Goal: Complete application form

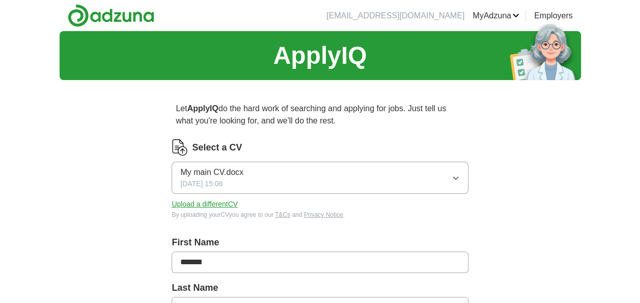
click at [454, 175] on icon "button" at bounding box center [456, 178] width 8 height 8
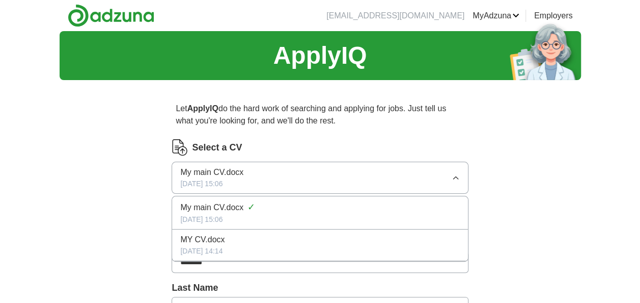
click at [454, 175] on icon "button" at bounding box center [456, 178] width 8 height 8
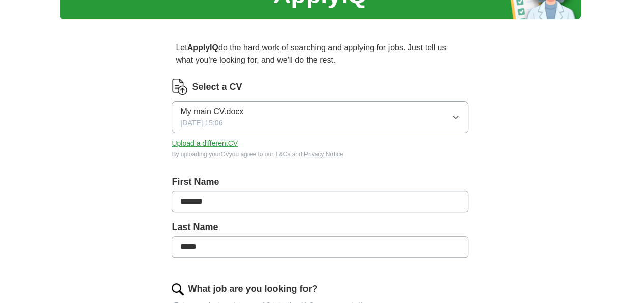
scroll to position [61, 0]
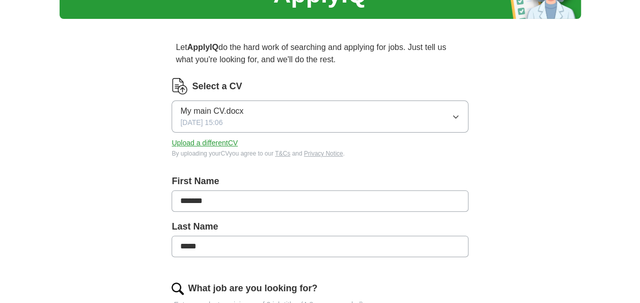
click at [208, 144] on button "Upload a different CV" at bounding box center [205, 143] width 66 height 11
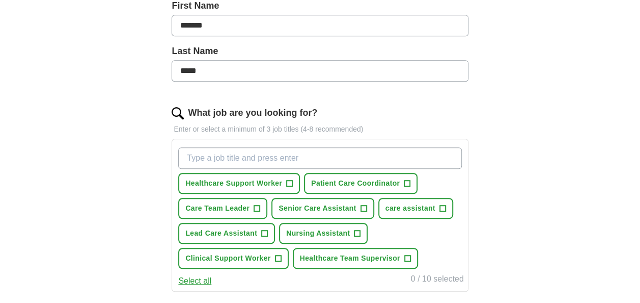
scroll to position [237, 0]
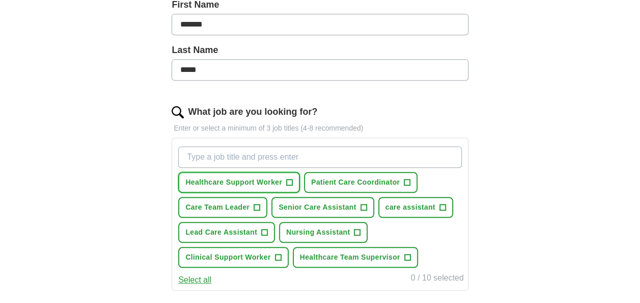
click at [289, 181] on span "+" at bounding box center [290, 182] width 6 height 8
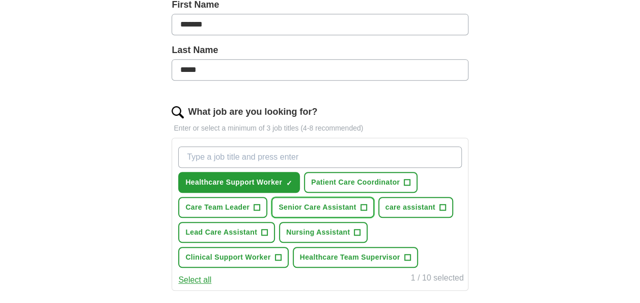
click at [363, 207] on span "+" at bounding box center [364, 207] width 6 height 8
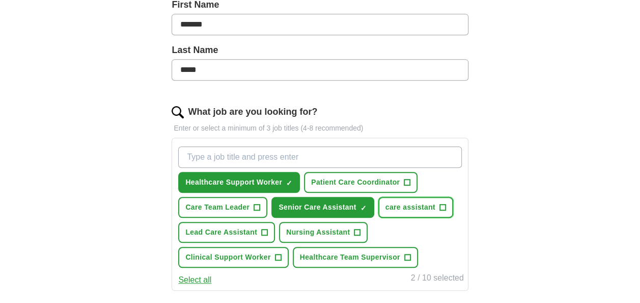
click at [442, 203] on span "+" at bounding box center [443, 207] width 6 height 8
click at [265, 228] on span "+" at bounding box center [265, 232] width 6 height 8
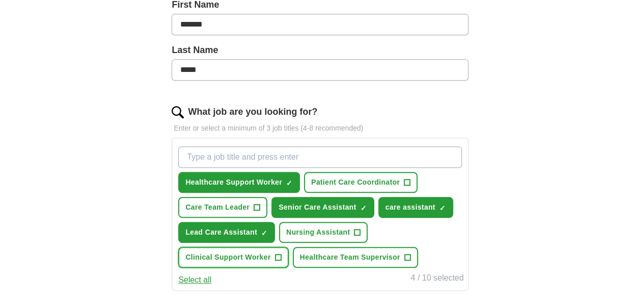
click at [279, 254] on span "+" at bounding box center [278, 257] width 6 height 8
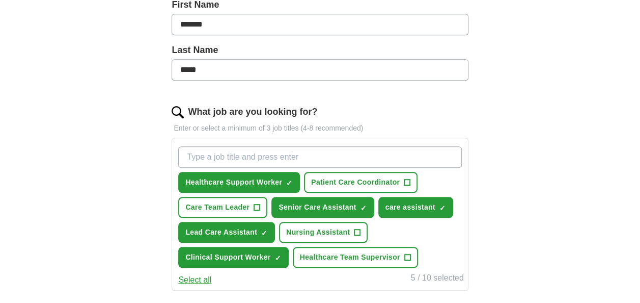
click at [640, 297] on div "ApplyIQ Let ApplyIQ do the hard work of searching and applying for jobs. Just t…" at bounding box center [320, 152] width 640 height 717
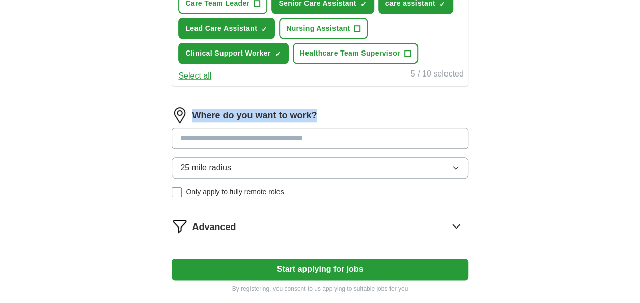
scroll to position [461, 0]
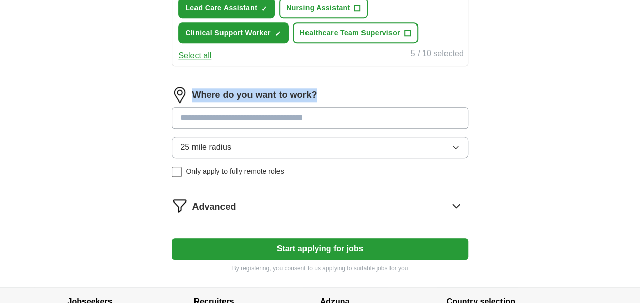
click at [346, 248] on button "Start applying for jobs" at bounding box center [320, 248] width 296 height 21
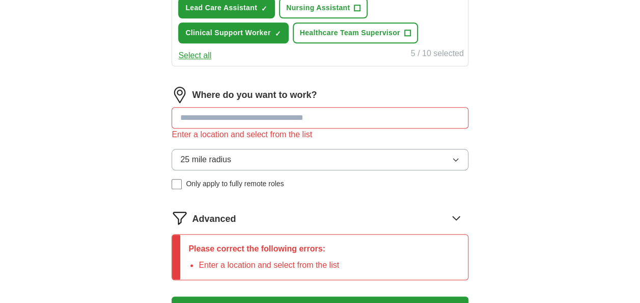
click at [295, 119] on input at bounding box center [320, 117] width 296 height 21
click at [282, 155] on button "25 mile radius" at bounding box center [320, 159] width 296 height 21
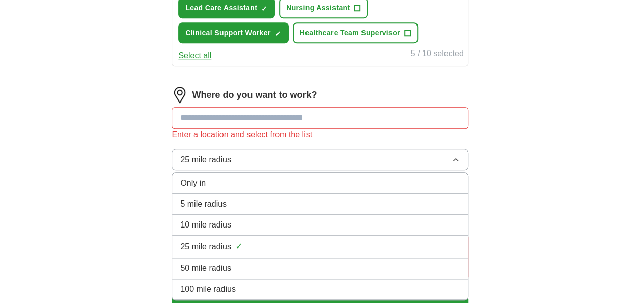
click at [234, 248] on div "25 mile radius ✓" at bounding box center [319, 246] width 279 height 14
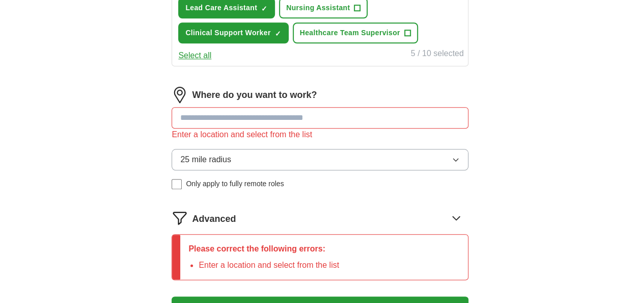
click at [456, 219] on icon at bounding box center [456, 217] width 16 height 16
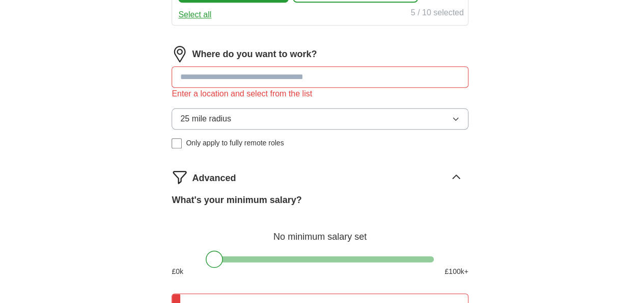
scroll to position [597, 0]
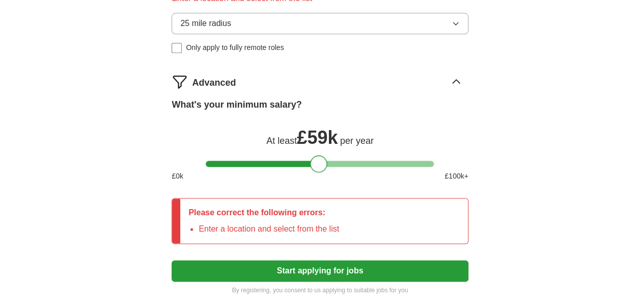
click at [318, 163] on div at bounding box center [320, 163] width 228 height 6
click at [304, 162] on div at bounding box center [320, 163] width 228 height 6
click at [282, 160] on div at bounding box center [320, 163] width 228 height 6
click at [262, 160] on div at bounding box center [320, 163] width 228 height 6
click at [247, 160] on div at bounding box center [320, 163] width 228 height 6
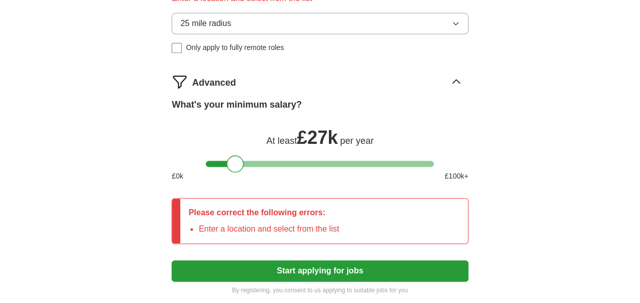
click at [234, 160] on div at bounding box center [320, 163] width 228 height 6
click at [295, 225] on li "Enter a location and select from the list" at bounding box center [269, 229] width 141 height 12
click at [261, 213] on p "Please correct the following errors:" at bounding box center [263, 212] width 151 height 12
click at [311, 211] on p "Please correct the following errors:" at bounding box center [263, 212] width 151 height 12
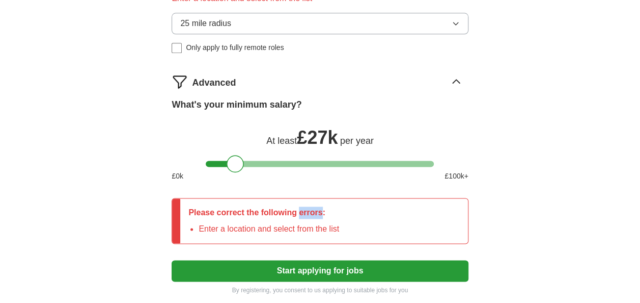
click at [311, 211] on p "Please correct the following errors:" at bounding box center [263, 212] width 151 height 12
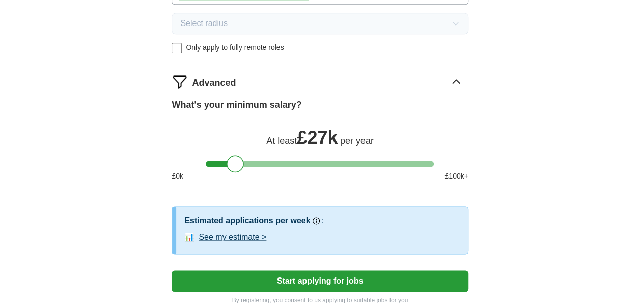
click at [371, 275] on button "Start applying for jobs" at bounding box center [320, 280] width 296 height 21
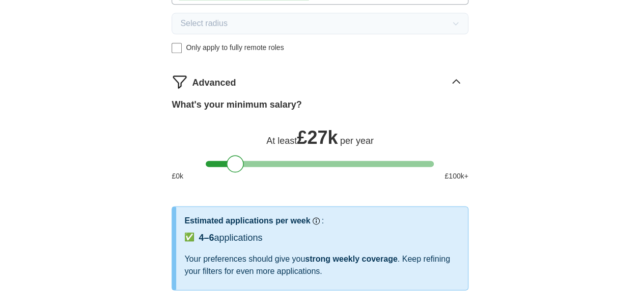
select select "**"
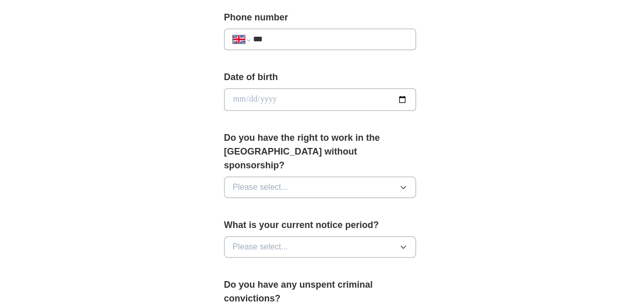
scroll to position [502, 0]
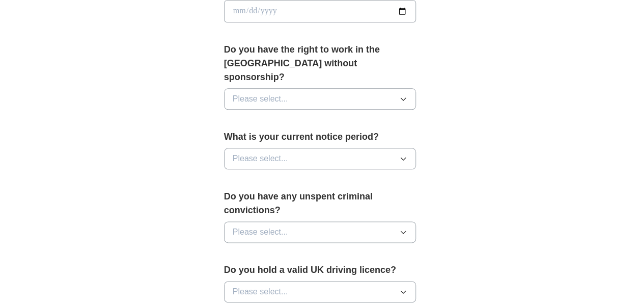
click at [407, 88] on button "Please select..." at bounding box center [320, 98] width 193 height 21
click at [321, 137] on div "No" at bounding box center [320, 143] width 175 height 12
click at [407, 154] on icon "button" at bounding box center [403, 158] width 8 height 8
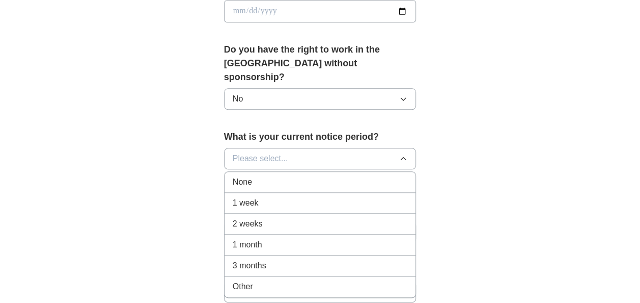
click at [364, 197] on div "1 week" at bounding box center [320, 203] width 175 height 12
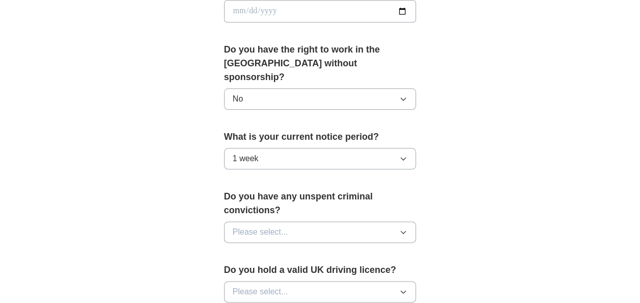
click at [407, 228] on icon "button" at bounding box center [403, 232] width 8 height 8
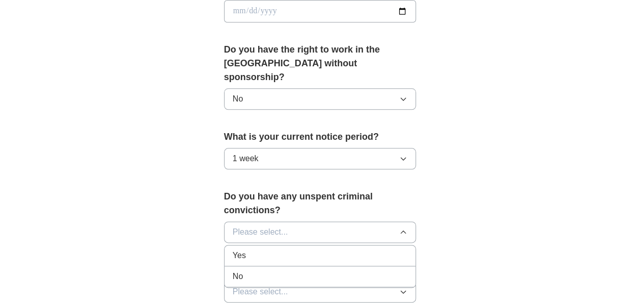
click at [349, 270] on div "No" at bounding box center [320, 276] width 175 height 12
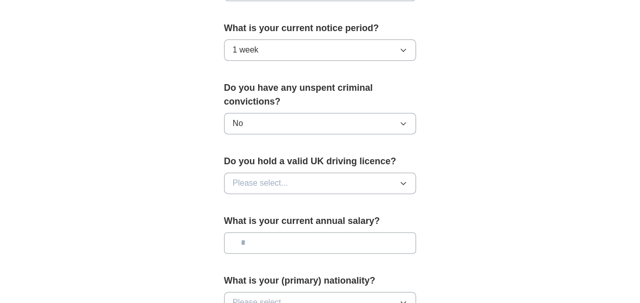
scroll to position [624, 0]
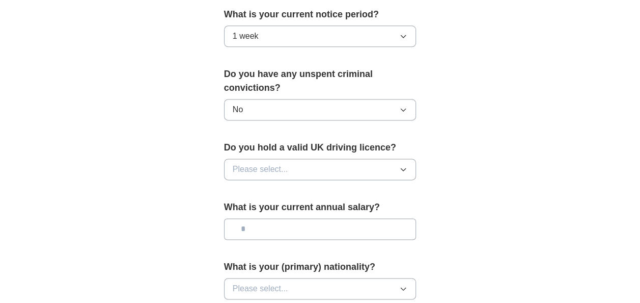
click at [400, 158] on button "Please select..." at bounding box center [320, 168] width 193 height 21
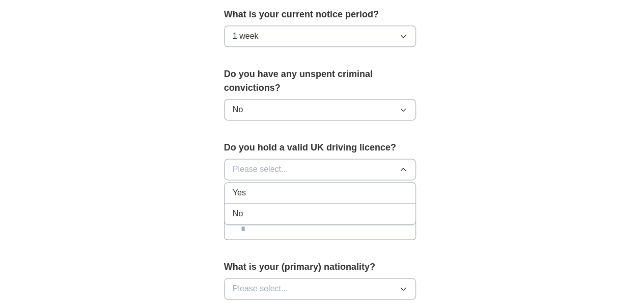
click at [355, 186] on div "Yes" at bounding box center [320, 192] width 175 height 12
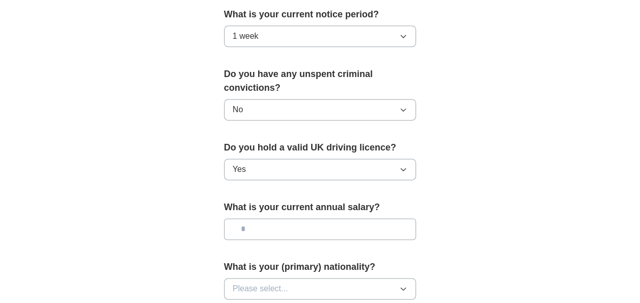
click at [366, 220] on input "text" at bounding box center [320, 228] width 193 height 21
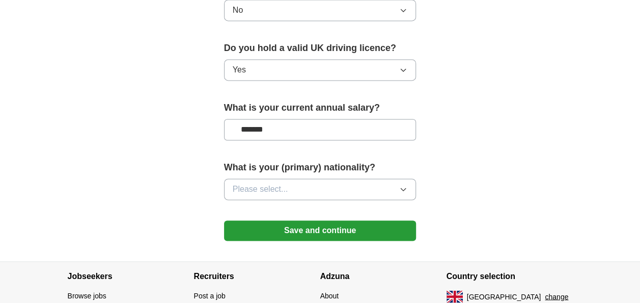
scroll to position [726, 0]
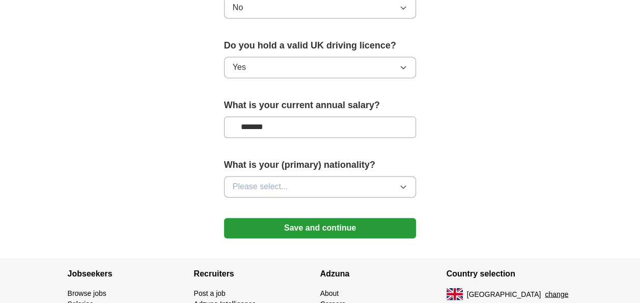
type input "*******"
click at [405, 185] on icon "button" at bounding box center [403, 186] width 5 height 3
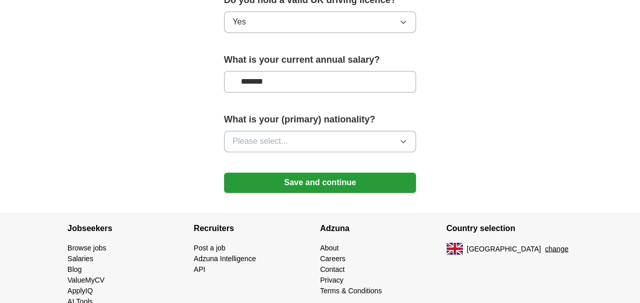
scroll to position [777, 0]
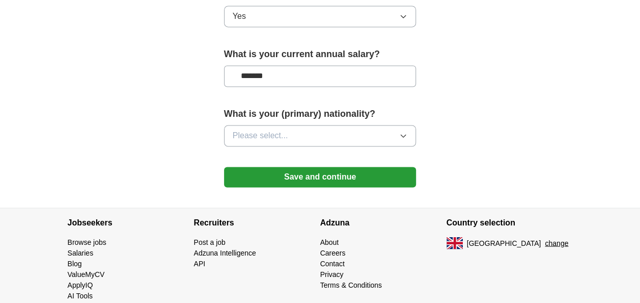
click at [410, 125] on button "Please select..." at bounding box center [320, 135] width 193 height 21
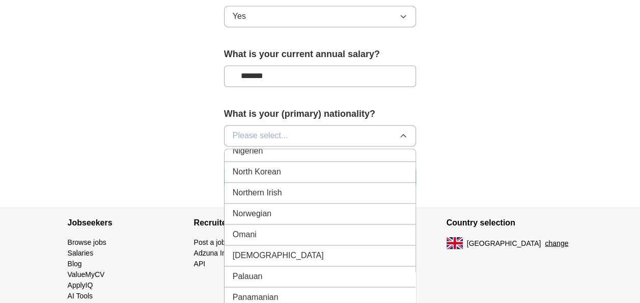
scroll to position [2546, 0]
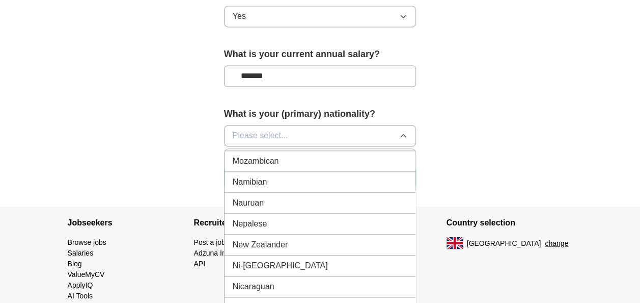
click at [328, 301] on div "[DEMOGRAPHIC_DATA]" at bounding box center [320, 307] width 175 height 12
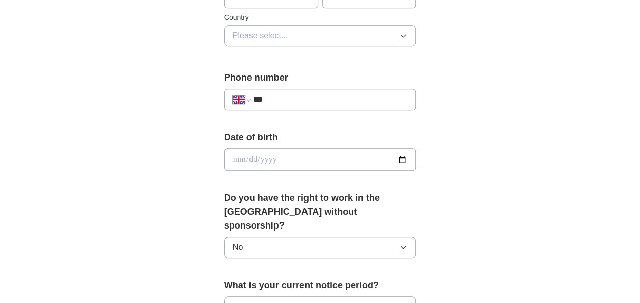
scroll to position [349, 0]
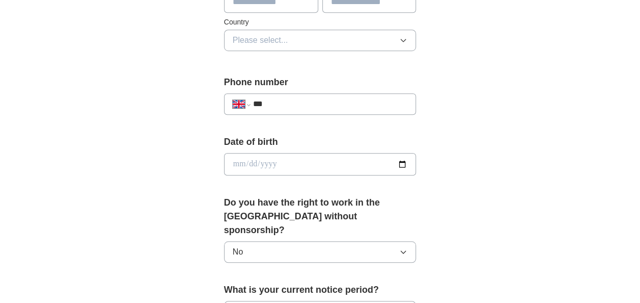
click at [380, 165] on input "date" at bounding box center [320, 164] width 193 height 22
type input "**********"
click at [302, 98] on input "***" at bounding box center [330, 104] width 155 height 12
type input "**********"
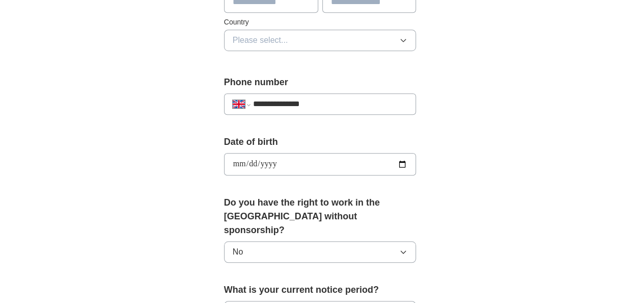
type input "**********"
type input "*******"
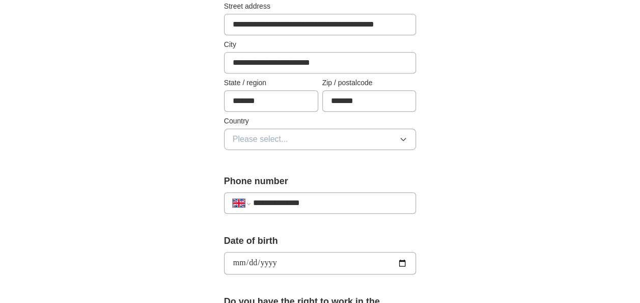
scroll to position [247, 0]
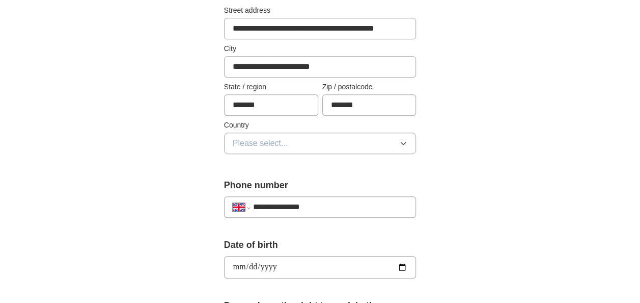
click at [412, 146] on button "Please select..." at bounding box center [320, 142] width 193 height 21
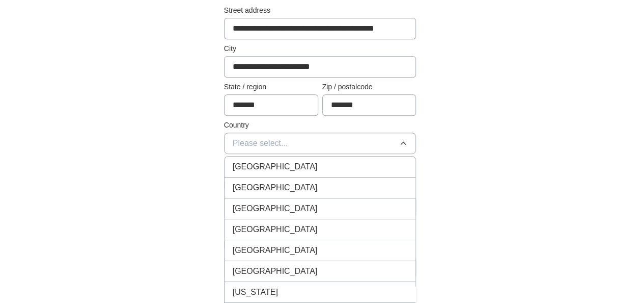
click at [337, 166] on div "[GEOGRAPHIC_DATA]" at bounding box center [320, 166] width 175 height 12
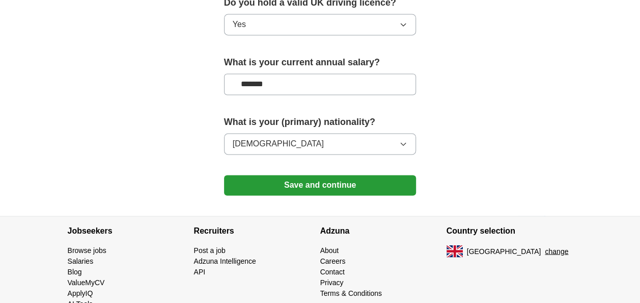
scroll to position [777, 0]
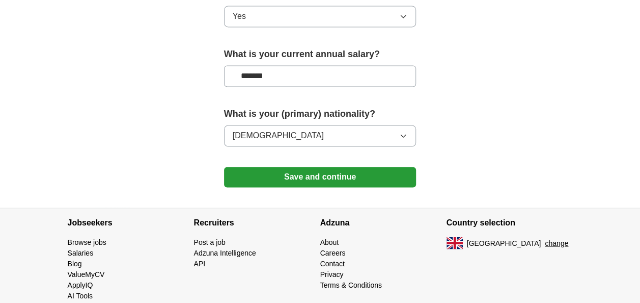
click at [362, 167] on button "Save and continue" at bounding box center [320, 177] width 193 height 20
